Goal: Task Accomplishment & Management: Manage account settings

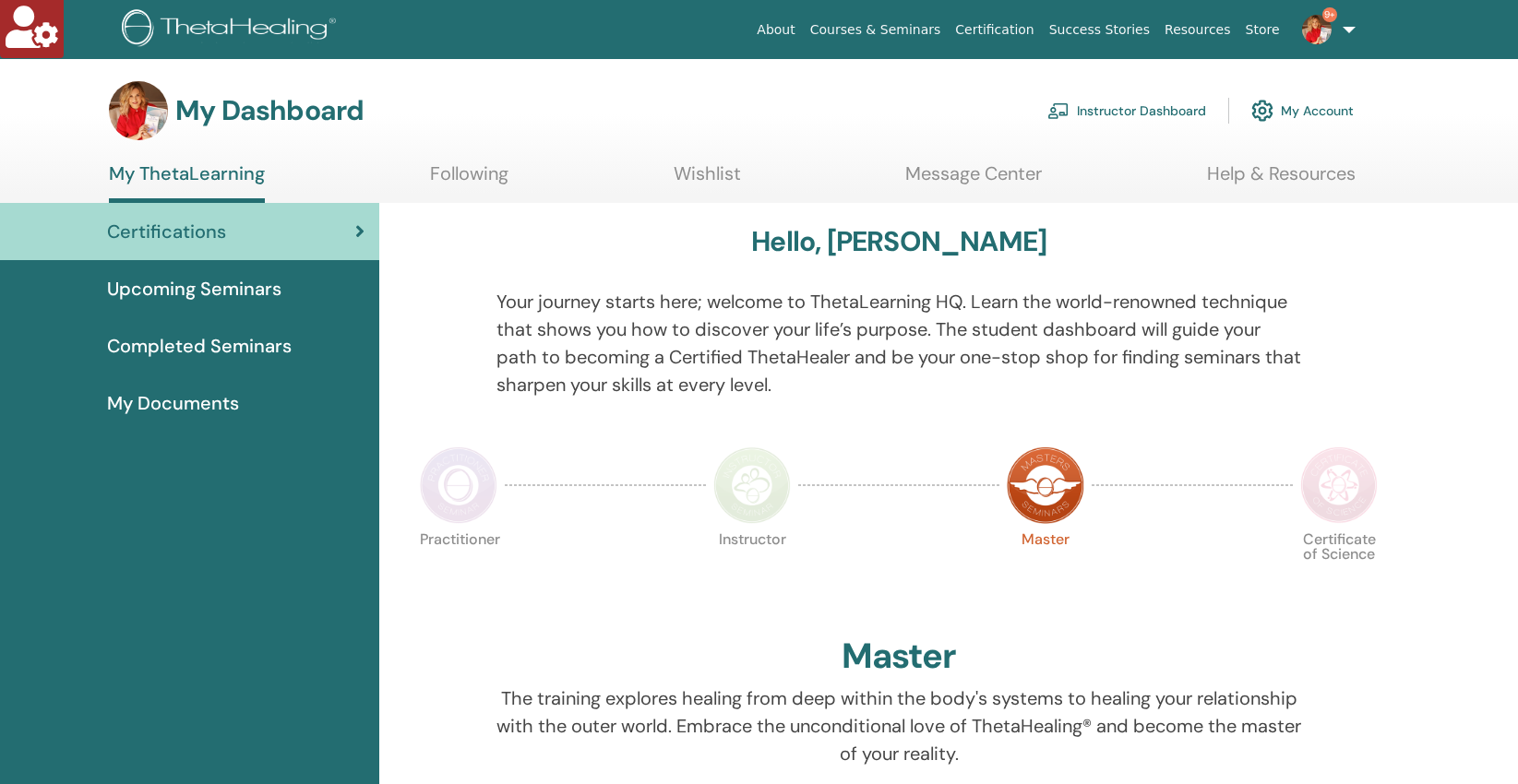
click at [1125, 108] on link "Instructor Dashboard" at bounding box center [1127, 110] width 159 height 40
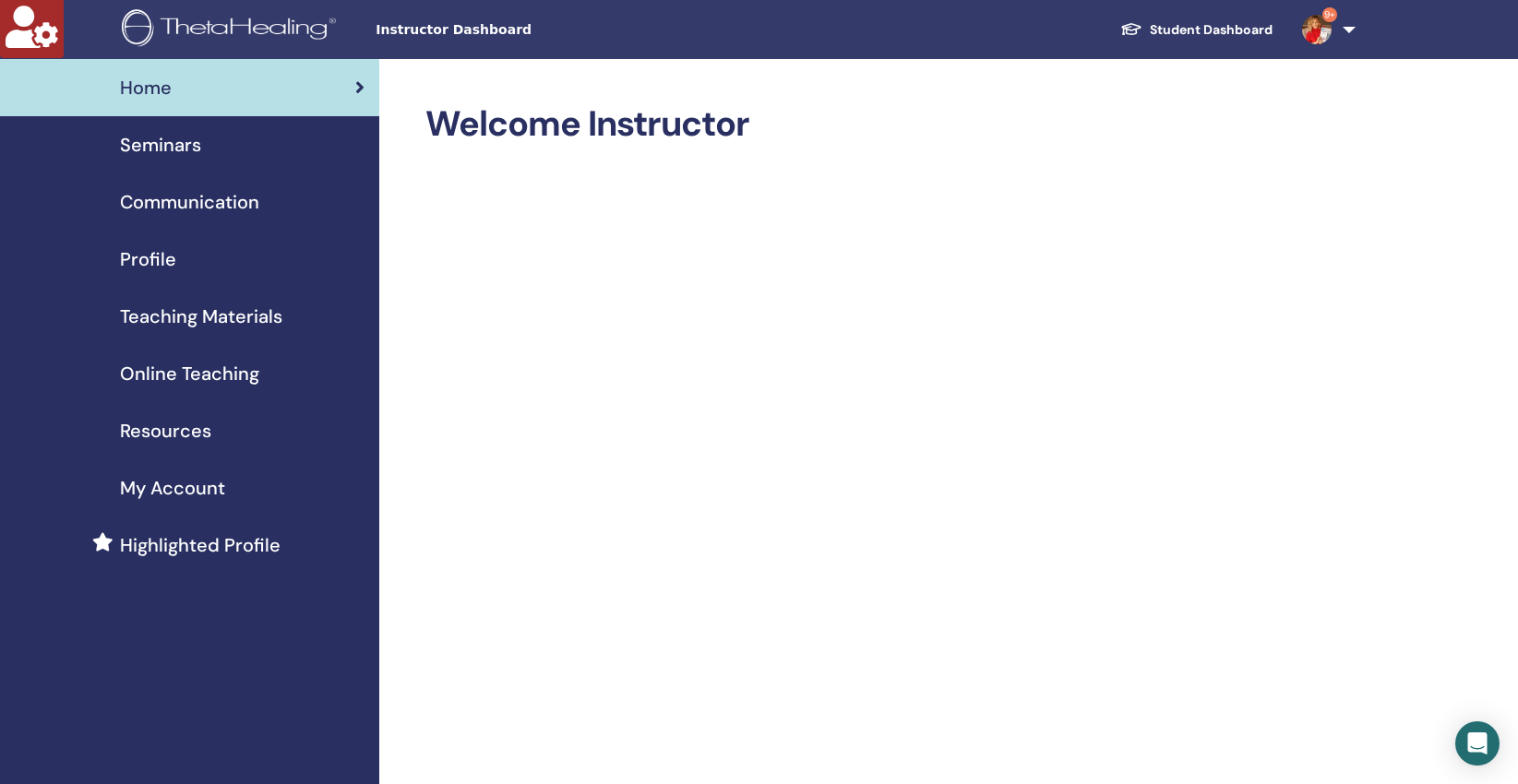
click at [166, 140] on span "Seminars" at bounding box center [160, 145] width 82 height 28
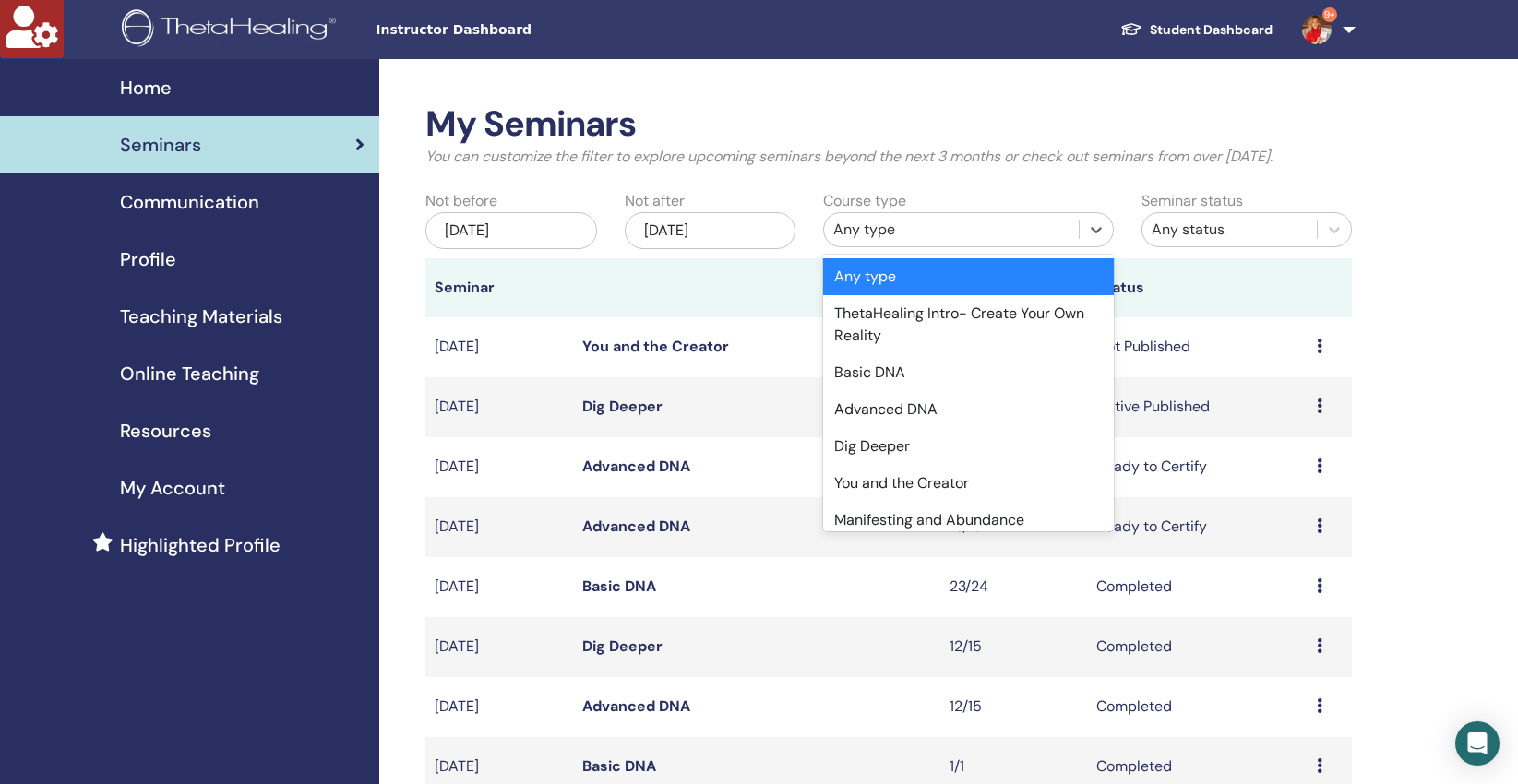
click at [850, 236] on div "Any type" at bounding box center [951, 229] width 236 height 22
click at [898, 414] on div "Advanced DNA" at bounding box center [969, 409] width 291 height 37
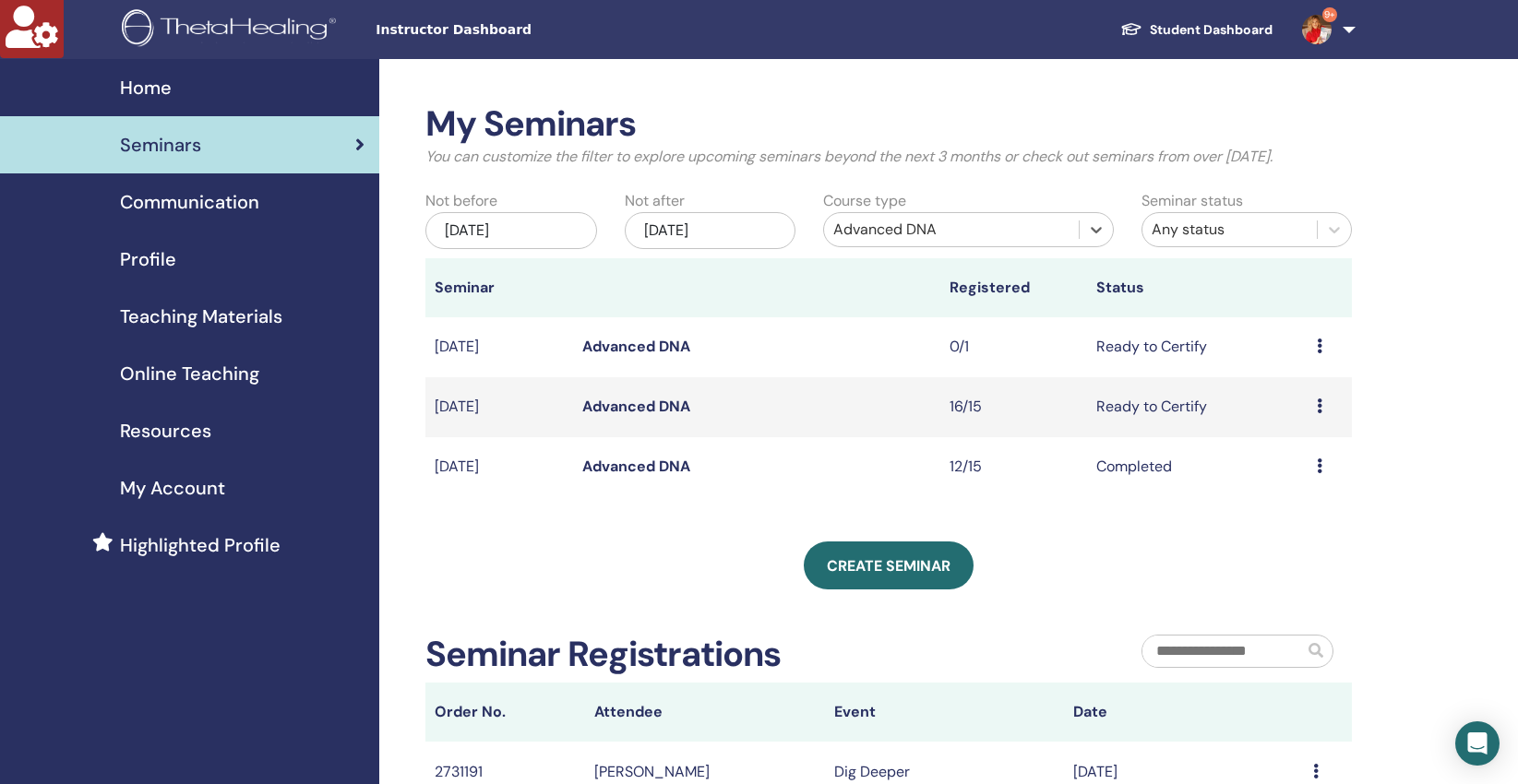
click at [664, 346] on link "Advanced DNA" at bounding box center [636, 346] width 108 height 19
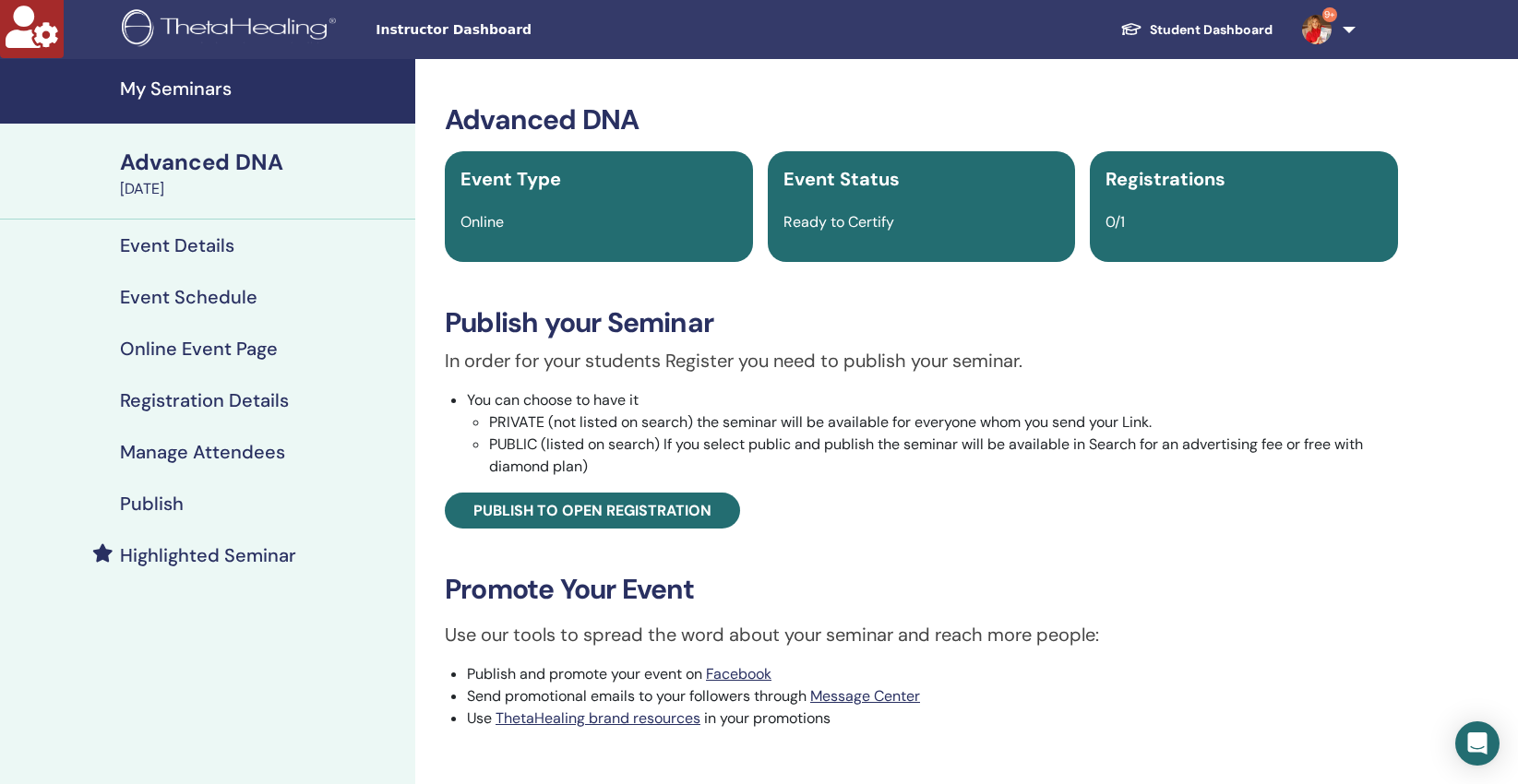
click at [181, 455] on h4 "Manage Attendees" at bounding box center [202, 451] width 165 height 22
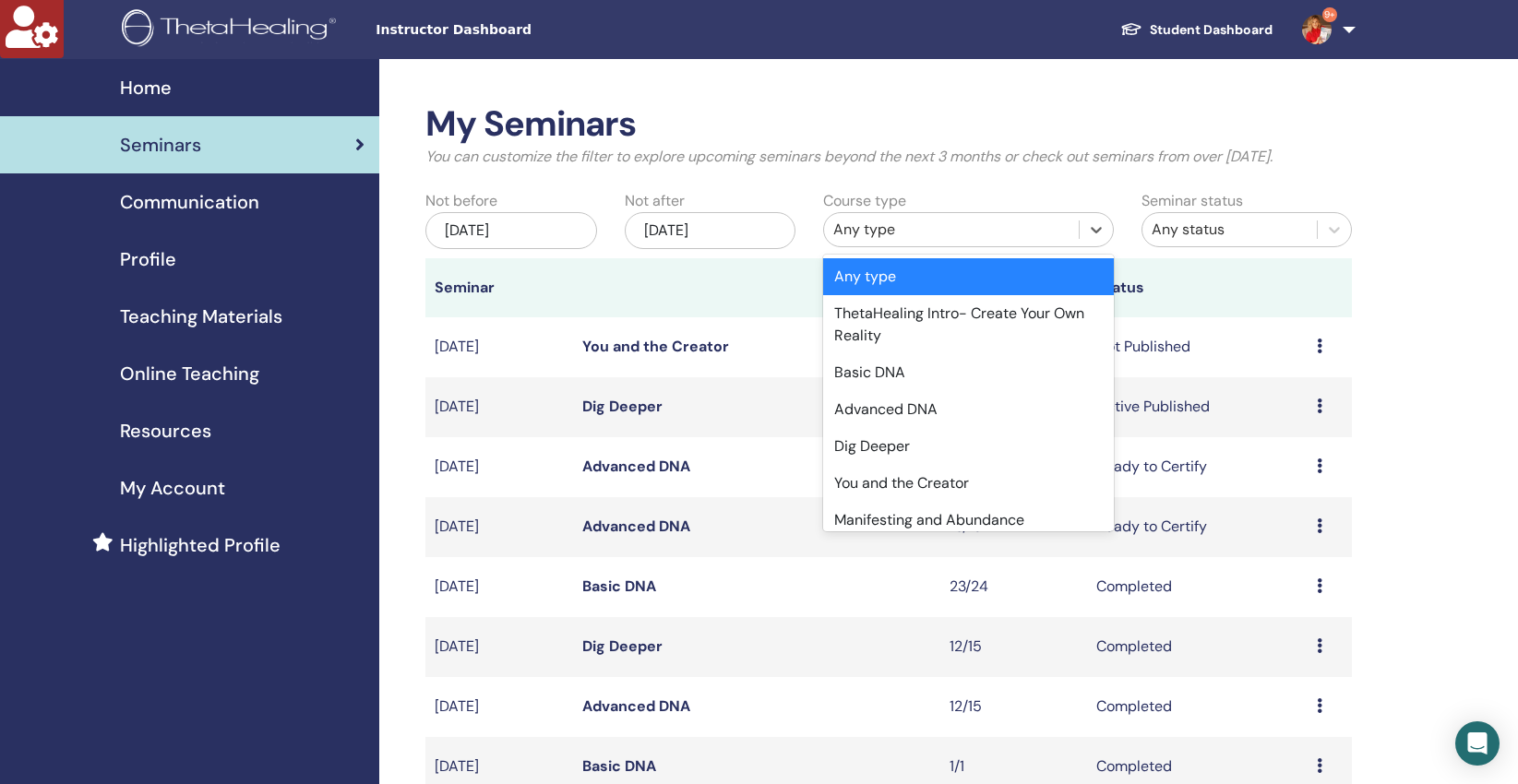
click at [913, 225] on div "Any type" at bounding box center [951, 229] width 236 height 22
click at [893, 402] on div "Advanced DNA" at bounding box center [969, 409] width 291 height 37
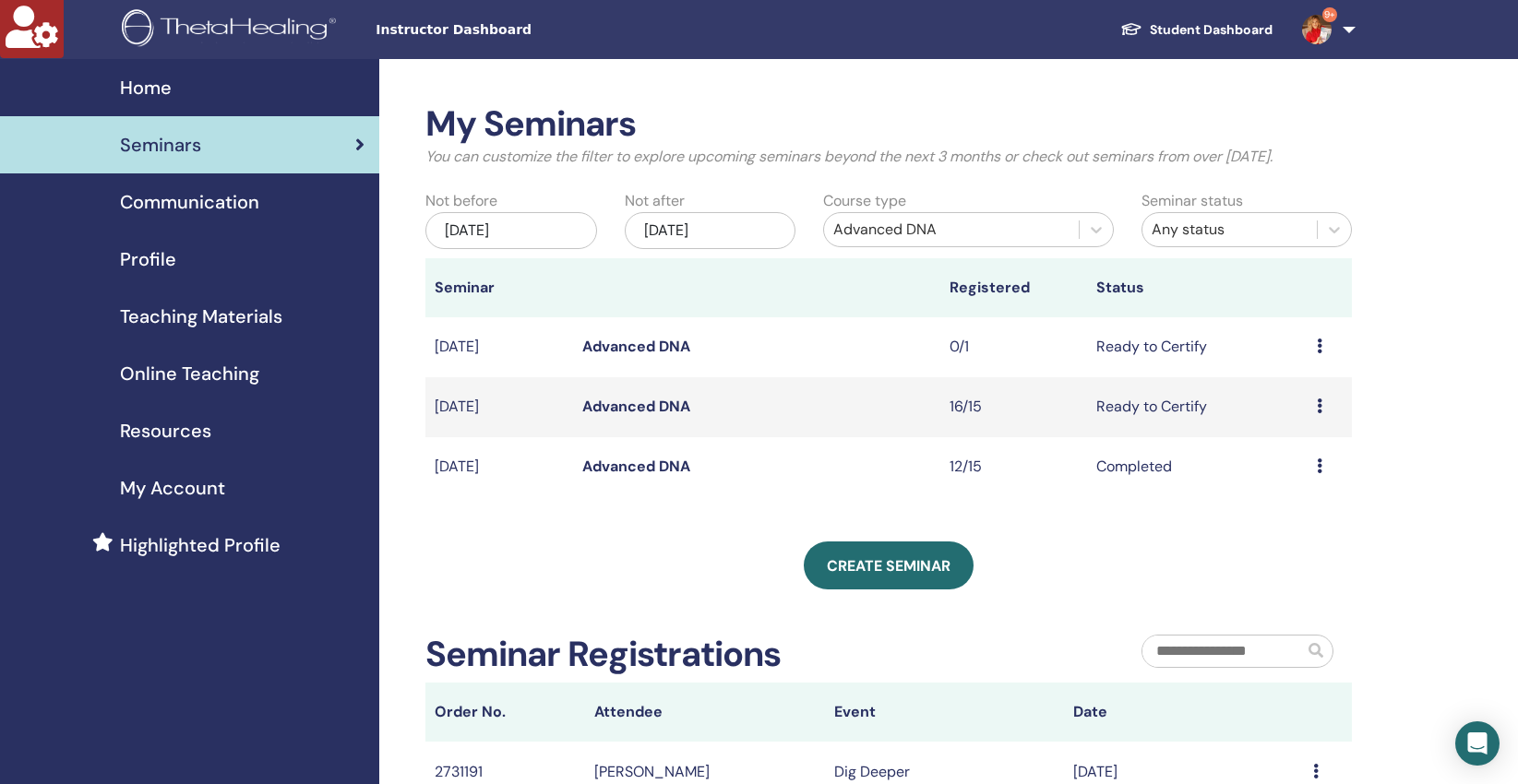
click at [1320, 347] on icon at bounding box center [1320, 345] width 6 height 14
click at [1310, 415] on link "Attendees" at bounding box center [1294, 417] width 70 height 19
